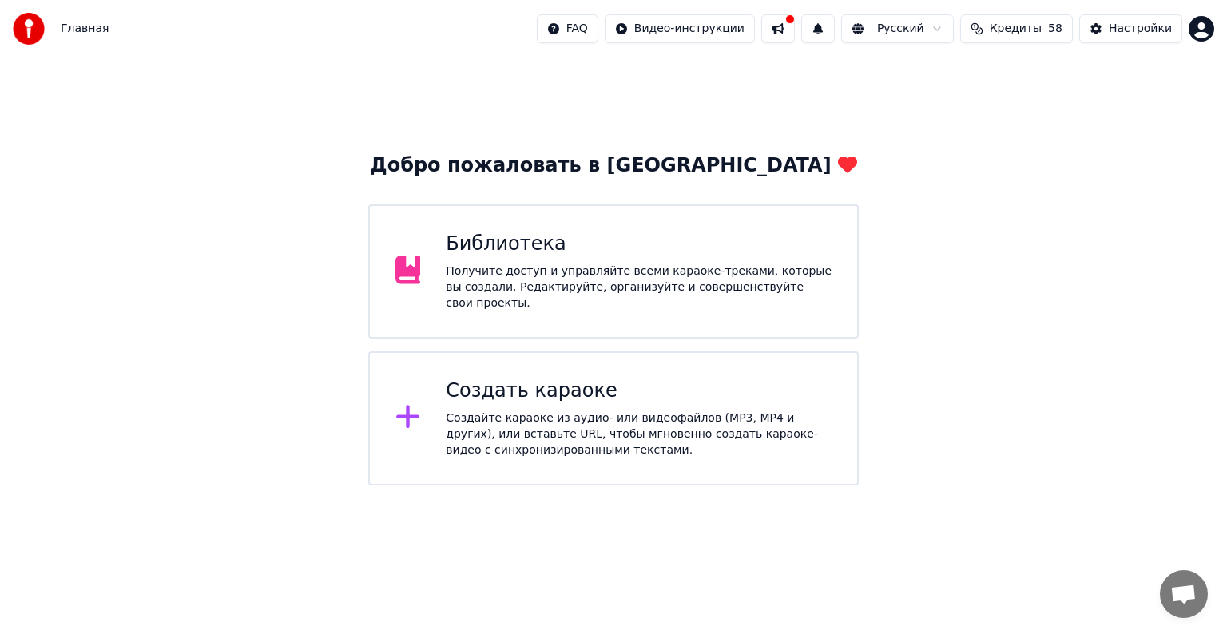
click at [467, 459] on div "Создать караоке Создайте караоке из аудио- или видеофайлов (MP3, MP4 и других),…" at bounding box center [613, 419] width 491 height 134
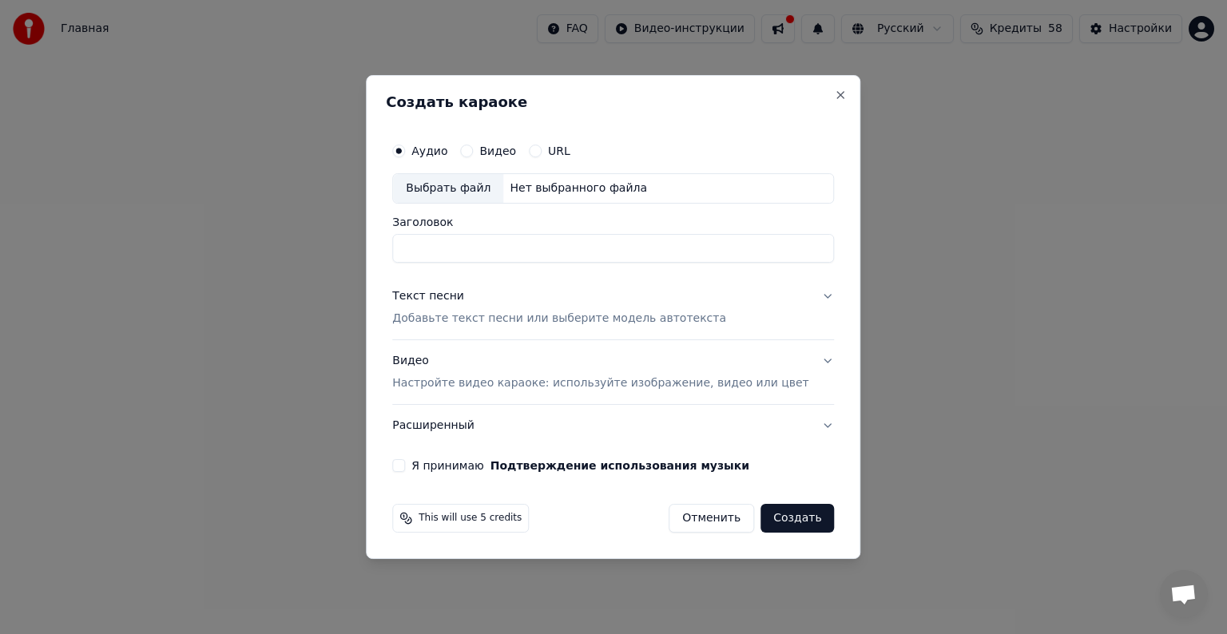
click at [491, 189] on div "Выбрать файл" at bounding box center [448, 188] width 110 height 29
type input "**********"
click at [452, 322] on p "Добавьте текст песни или выберите модель автотекста" at bounding box center [559, 319] width 334 height 16
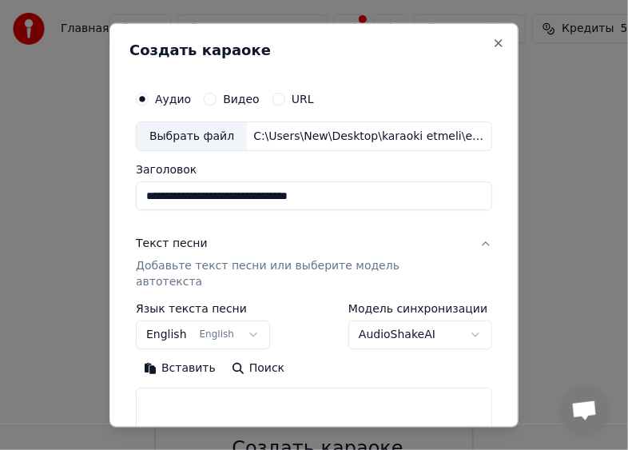
click at [189, 356] on button "Вставить" at bounding box center [180, 369] width 88 height 26
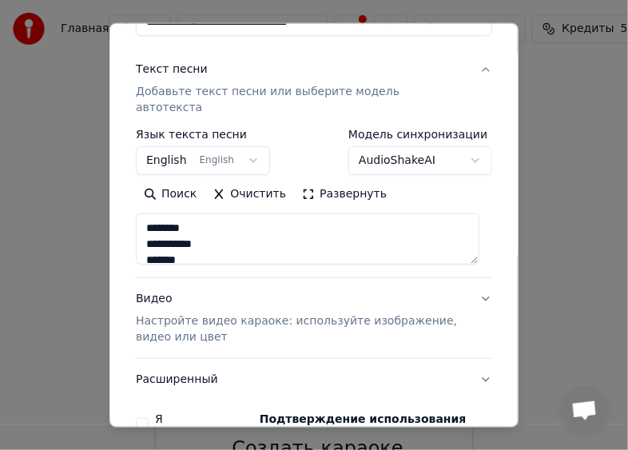
scroll to position [242, 0]
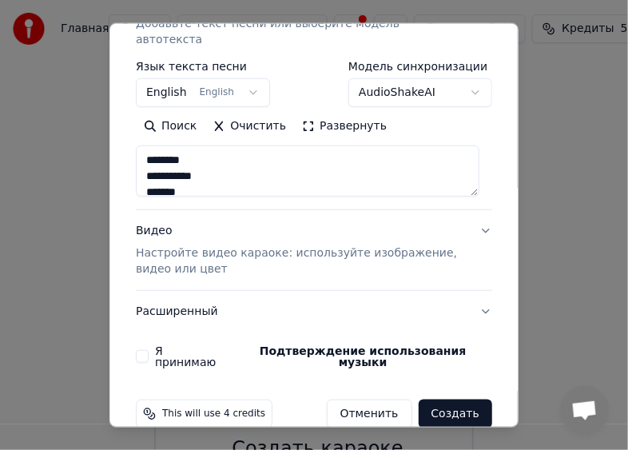
click at [201, 245] on p "Настройте видео караоке: используйте изображение, видео или цвет" at bounding box center [301, 261] width 331 height 32
type textarea "**********"
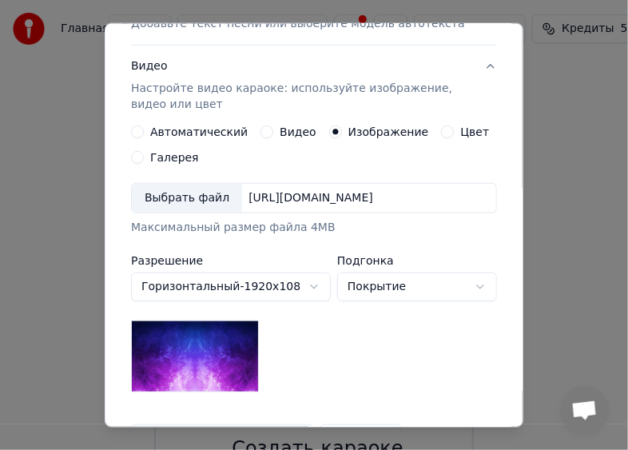
click at [163, 196] on div "Выбрать файл" at bounding box center [187, 198] width 110 height 29
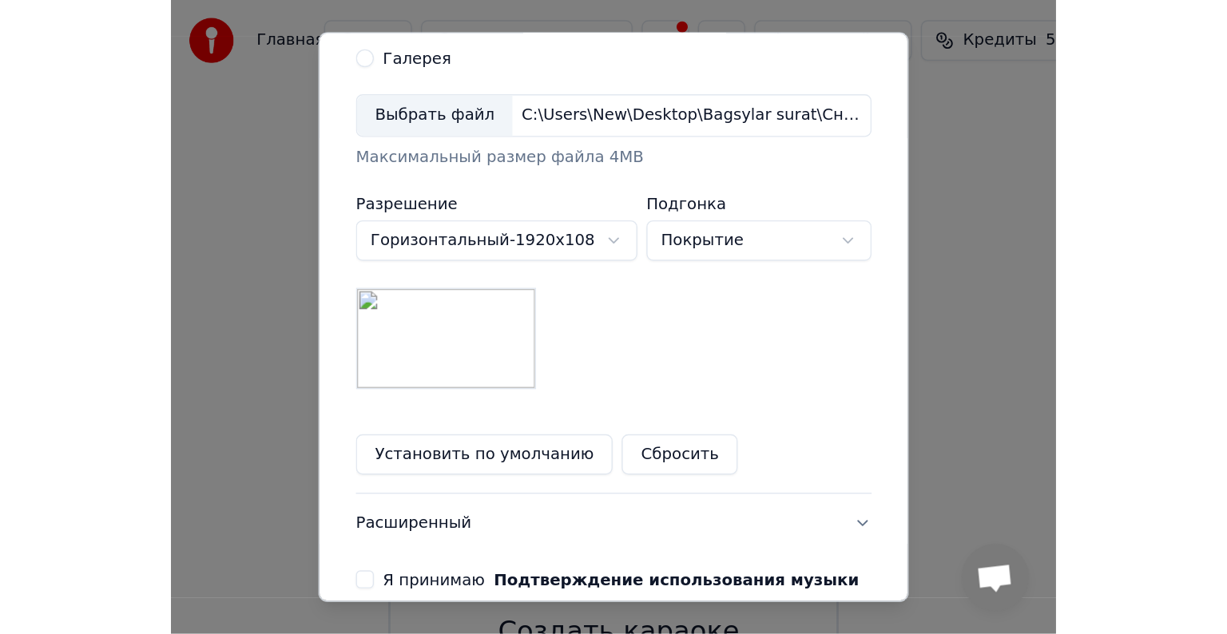
scroll to position [434, 0]
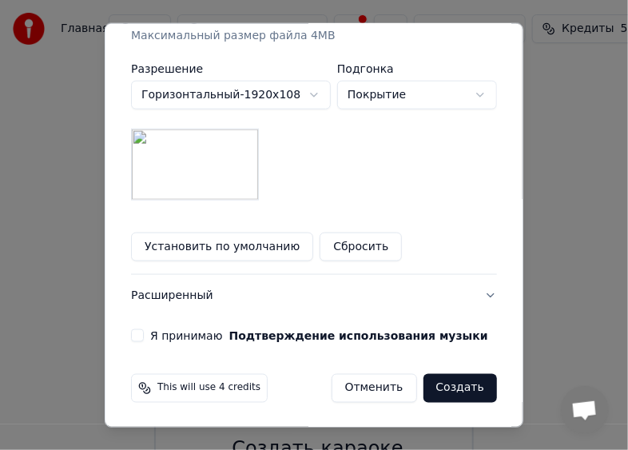
click at [134, 335] on button "Я принимаю Подтверждение использования музыки" at bounding box center [137, 335] width 13 height 13
click at [454, 390] on button "Создать" at bounding box center [460, 388] width 74 height 29
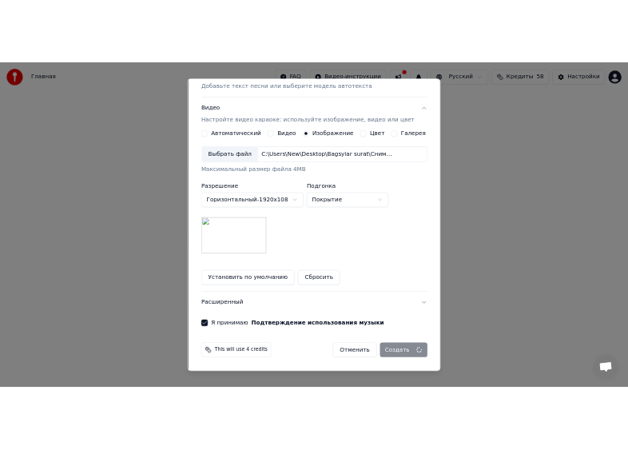
scroll to position [227, 0]
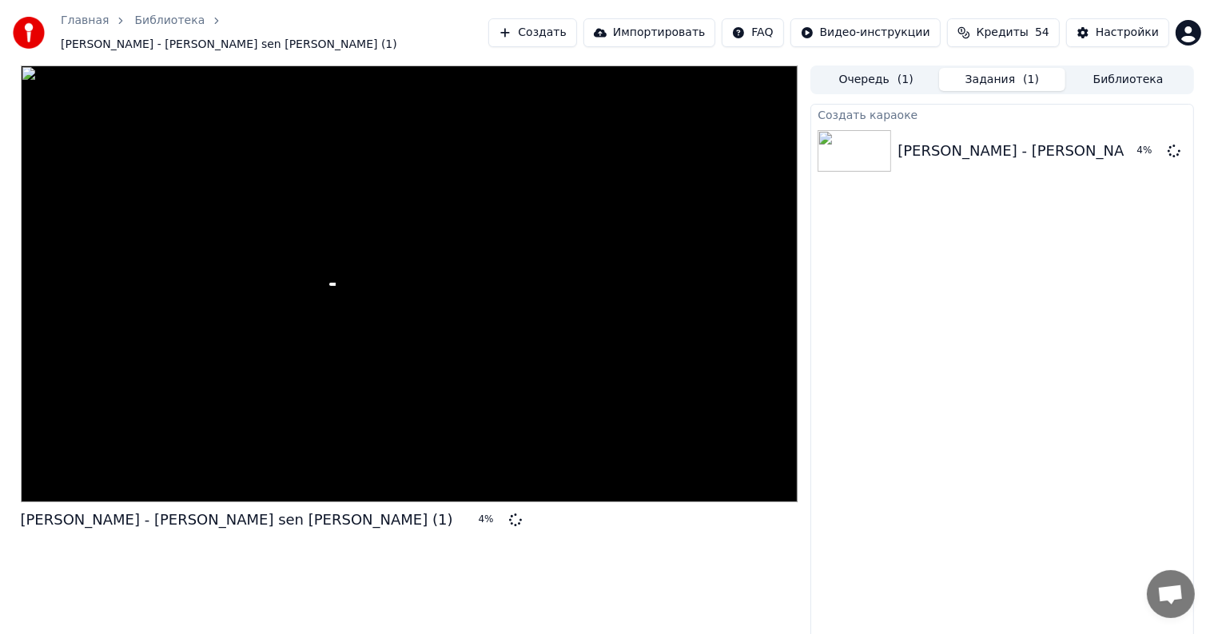
click at [569, 23] on button "Создать" at bounding box center [532, 32] width 88 height 29
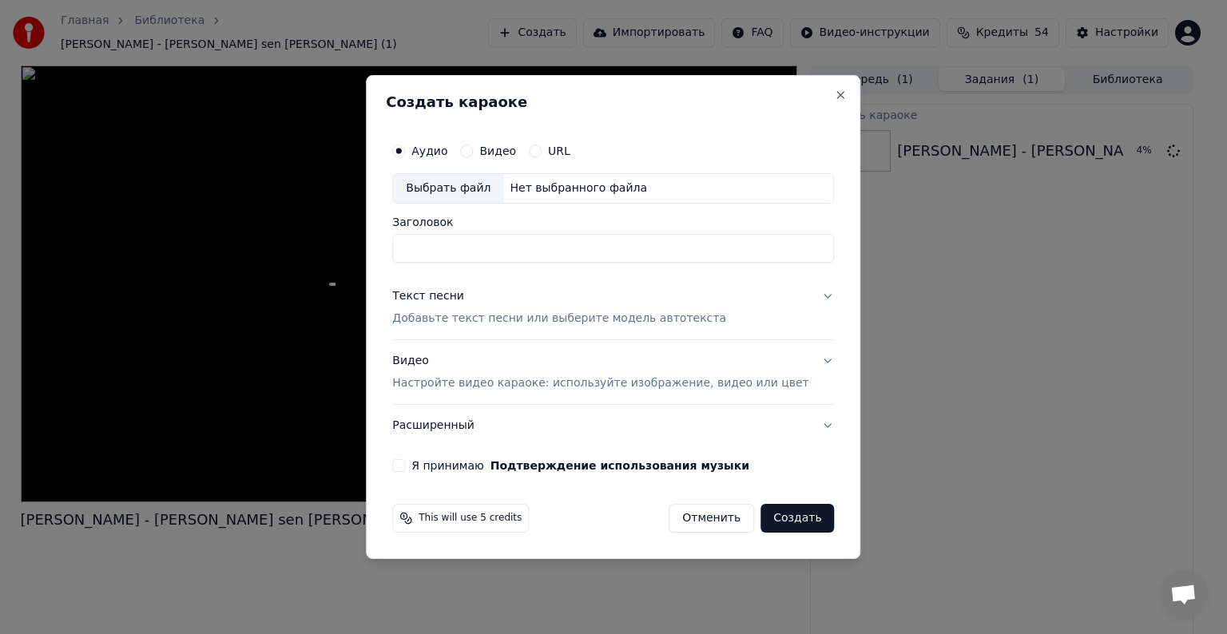
click at [487, 194] on div "Выбрать файл" at bounding box center [448, 188] width 110 height 29
type input "**********"
click at [477, 317] on p "Добавьте текст песни или выберите модель автотекста" at bounding box center [559, 319] width 334 height 16
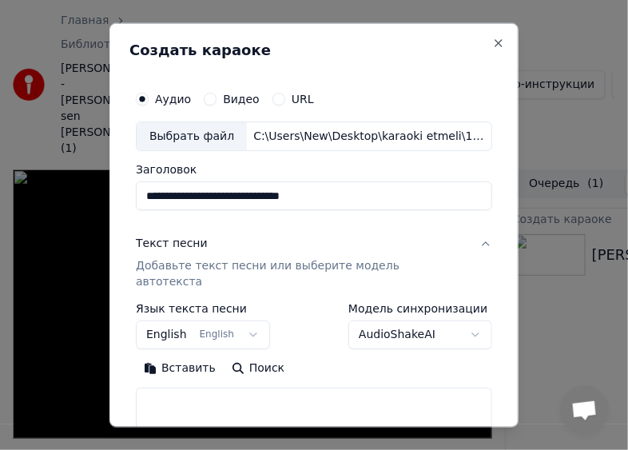
click at [174, 356] on button "Вставить" at bounding box center [180, 369] width 88 height 26
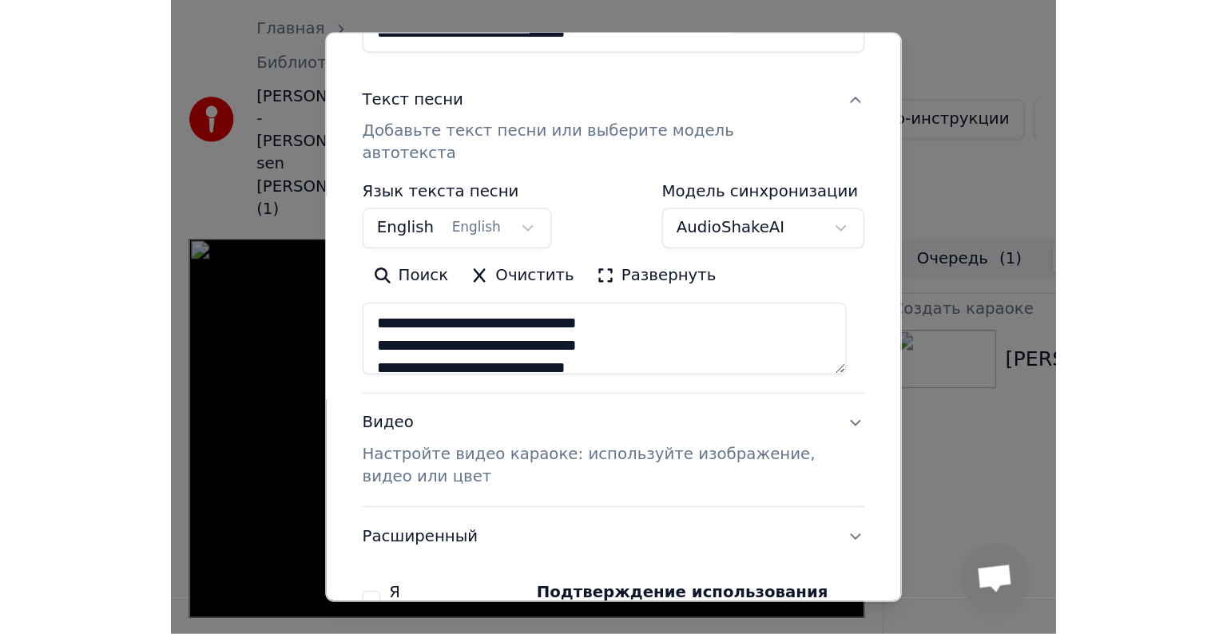
scroll to position [242, 0]
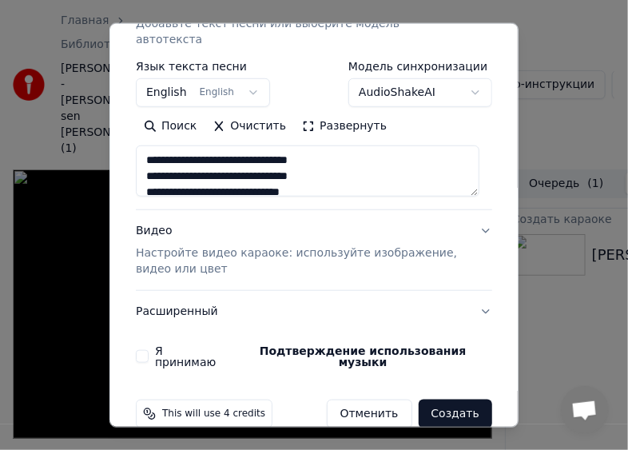
click at [173, 249] on p "Настройте видео караоке: используйте изображение, видео или цвет" at bounding box center [301, 261] width 331 height 32
type textarea "**********"
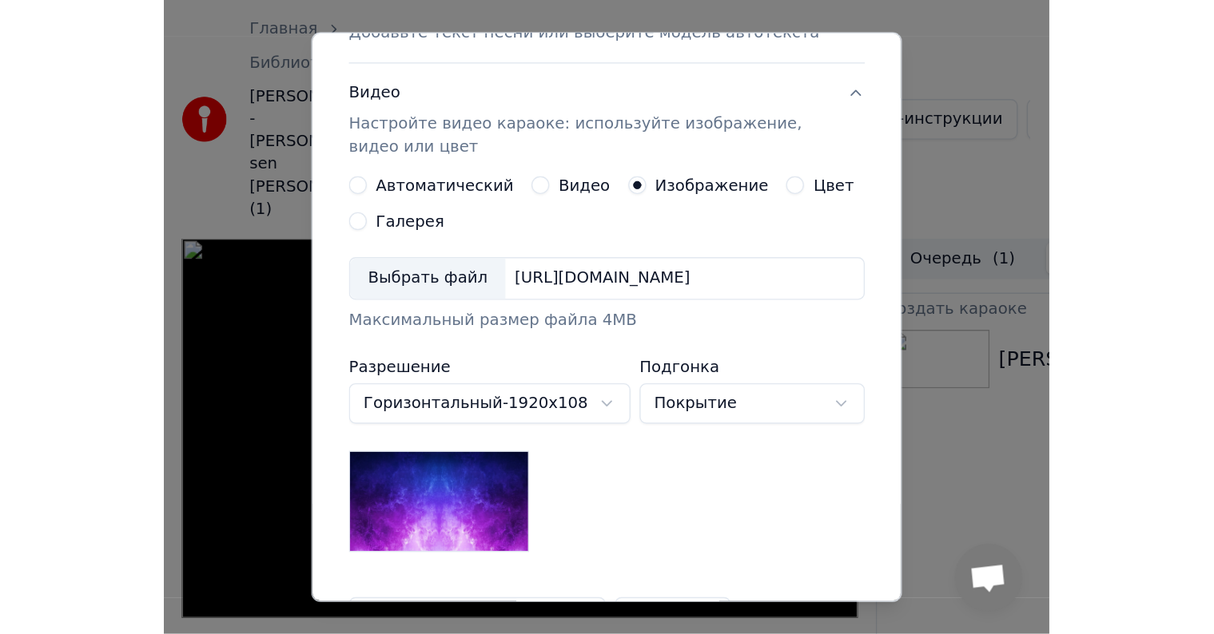
scroll to position [227, 0]
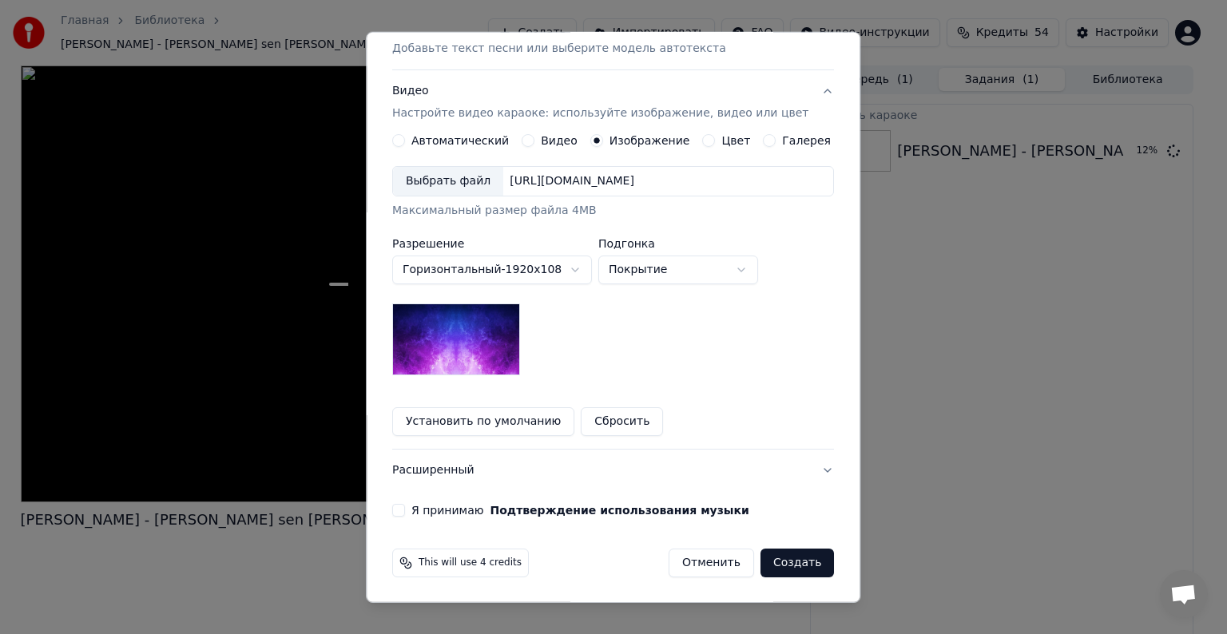
click at [457, 182] on div "Выбрать файл" at bounding box center [448, 181] width 110 height 29
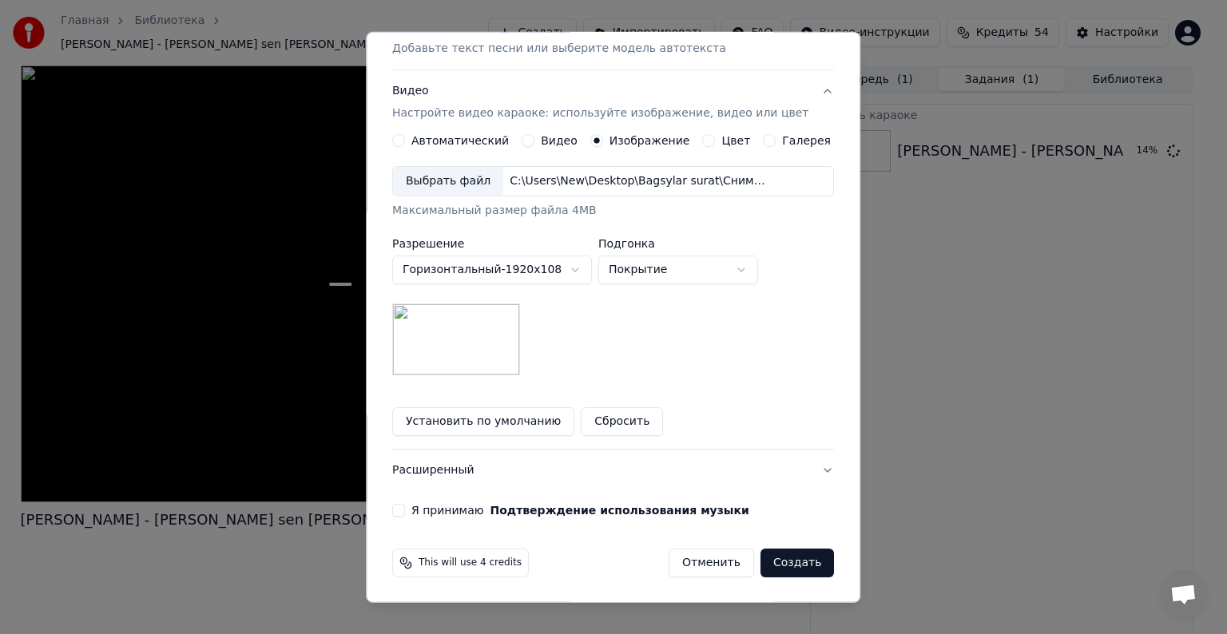
click at [405, 515] on button "Я принимаю Подтверждение использования музыки" at bounding box center [398, 510] width 13 height 13
click at [789, 558] on button "Создать" at bounding box center [798, 563] width 74 height 29
